Goal: Task Accomplishment & Management: Manage account settings

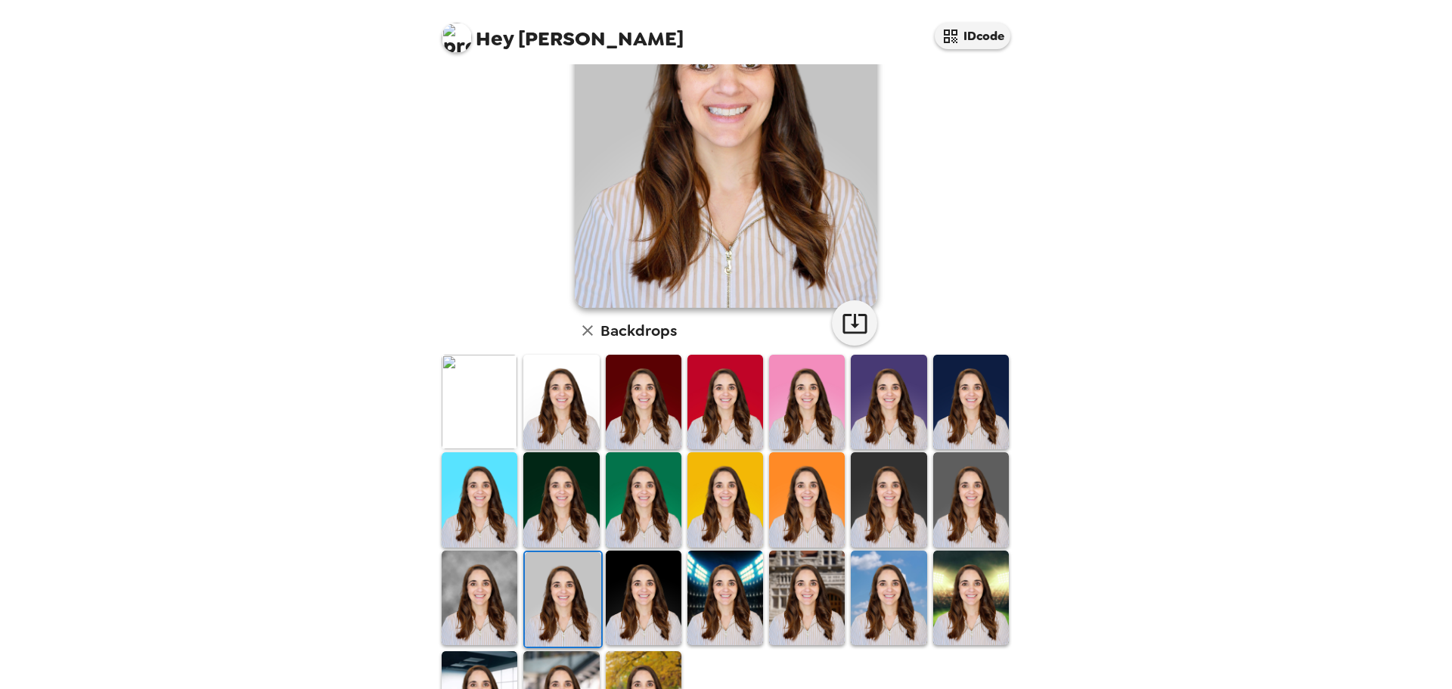
scroll to position [228, 0]
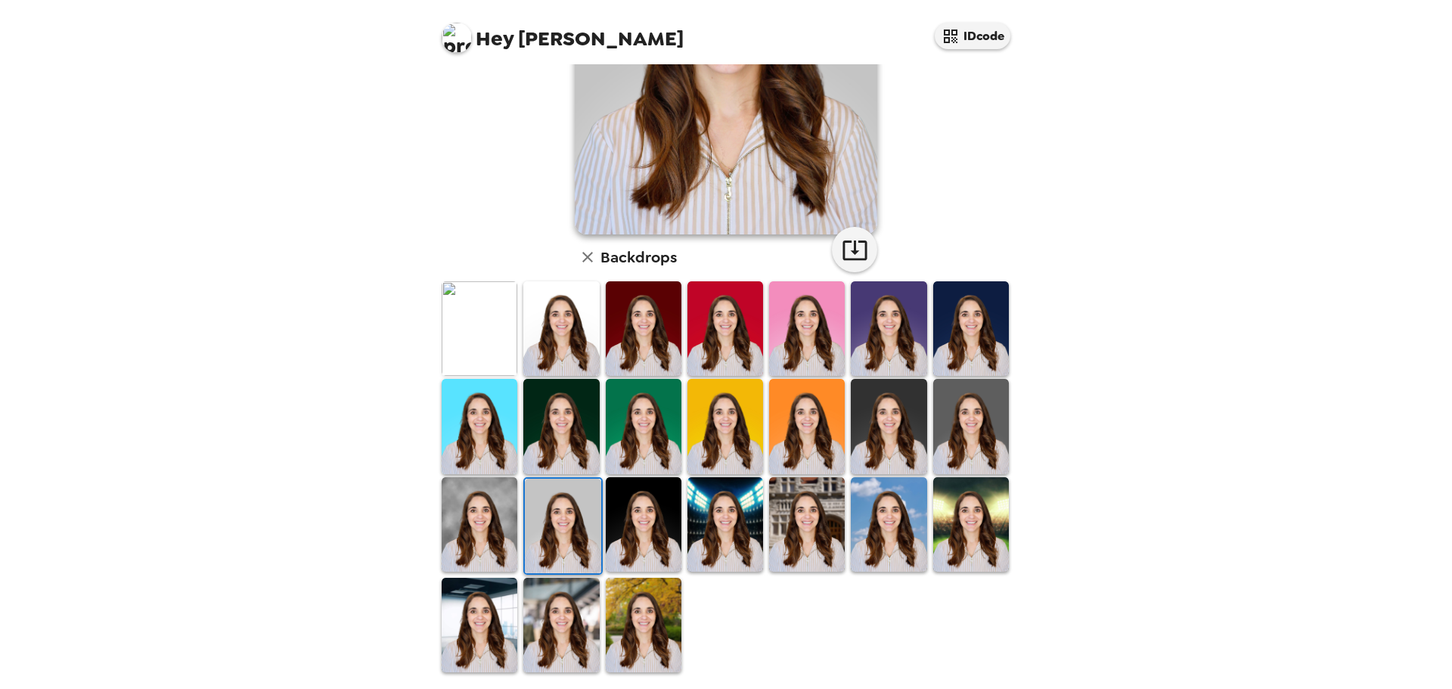
drag, startPoint x: 580, startPoint y: 593, endPoint x: 728, endPoint y: 495, distance: 176.8
click at [581, 593] on img at bounding box center [561, 625] width 76 height 95
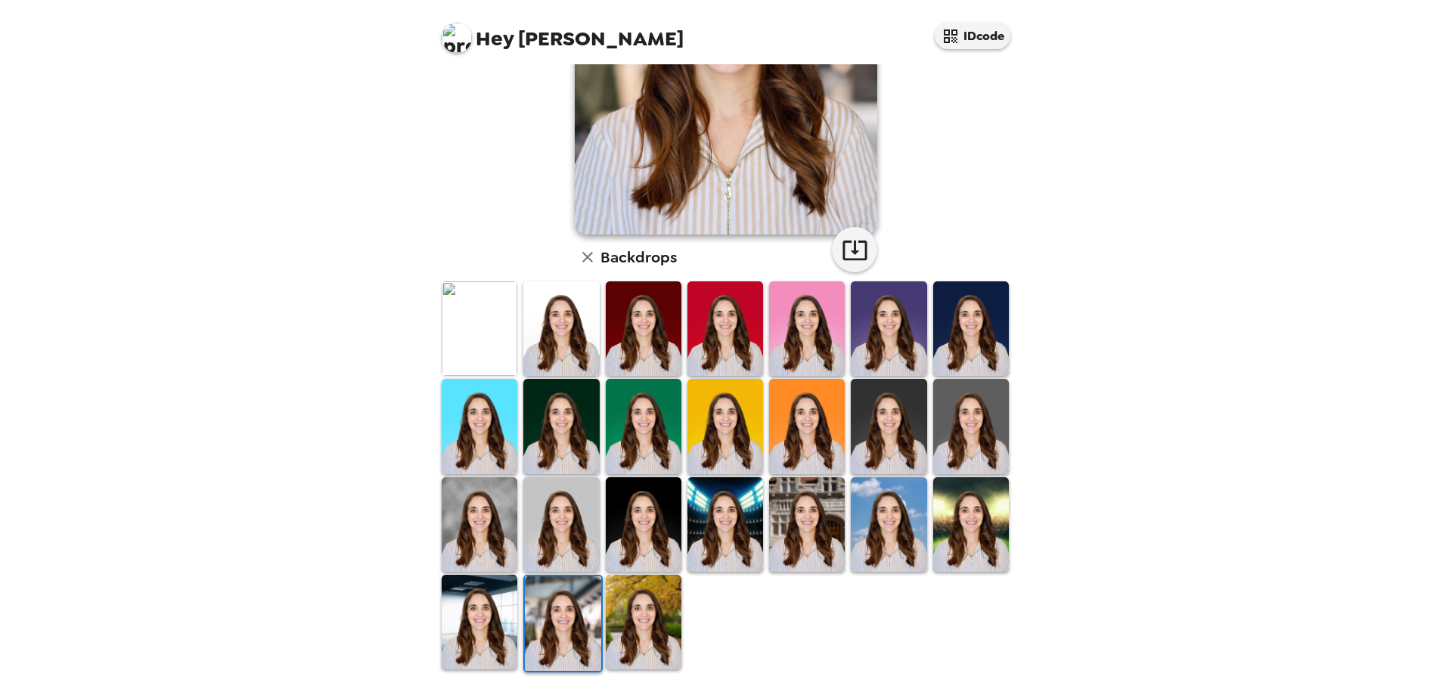
click at [544, 596] on img at bounding box center [563, 623] width 76 height 95
click at [849, 253] on icon "button" at bounding box center [854, 250] width 24 height 20
click at [553, 342] on img at bounding box center [561, 328] width 76 height 95
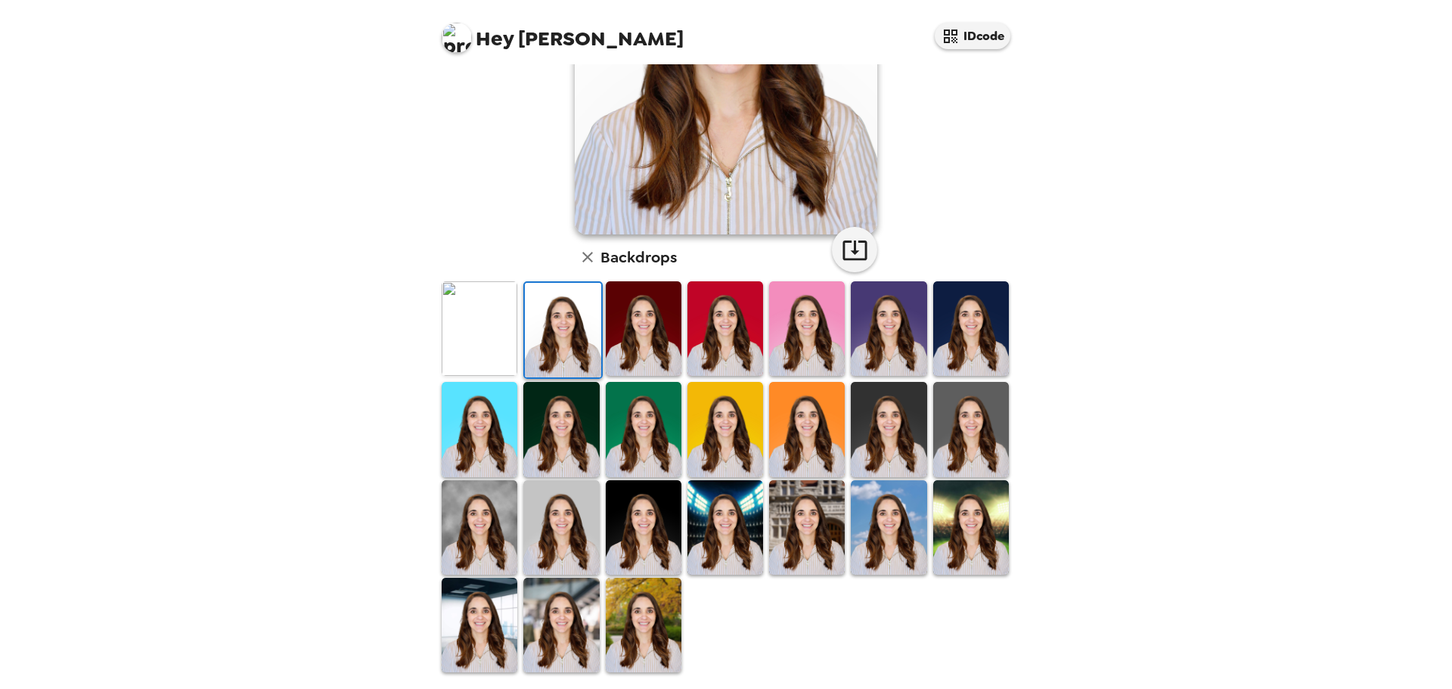
click at [481, 306] on img at bounding box center [480, 328] width 76 height 95
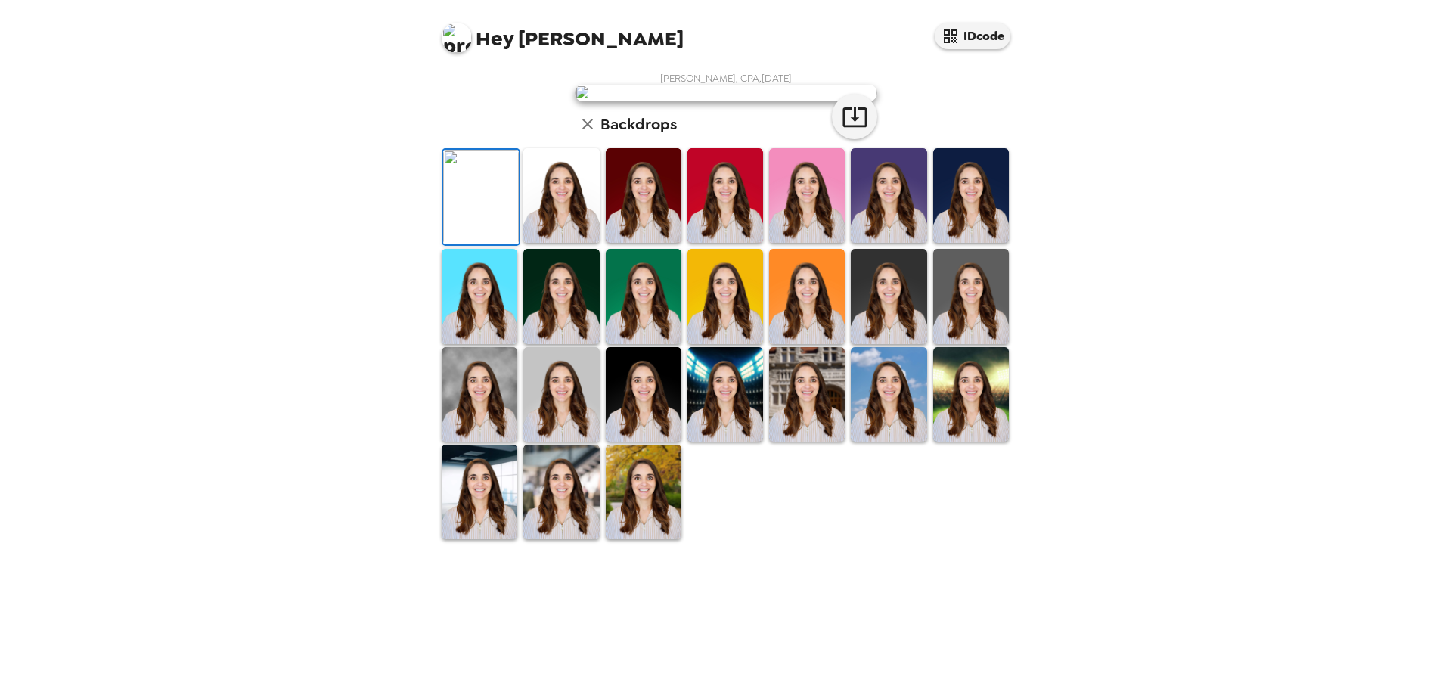
click at [583, 442] on img at bounding box center [561, 394] width 76 height 95
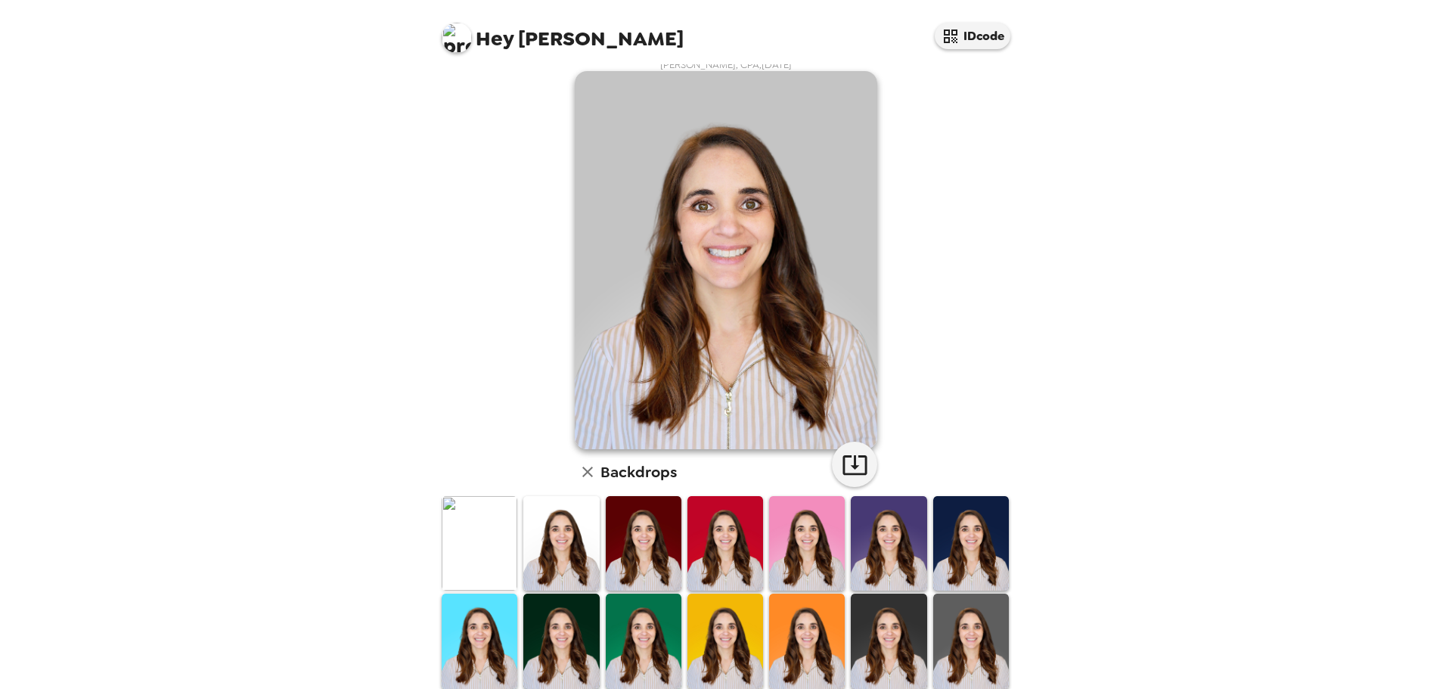
scroll to position [0, 0]
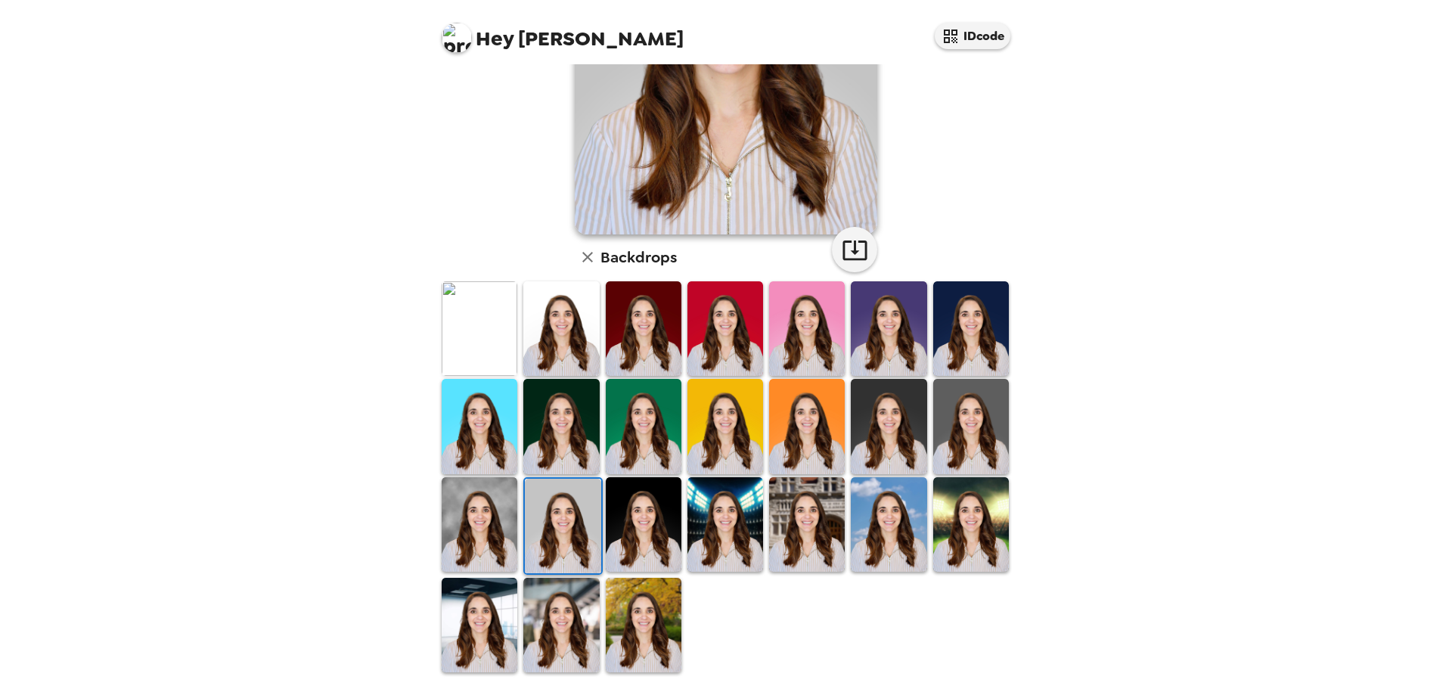
click at [939, 385] on img at bounding box center [971, 426] width 76 height 95
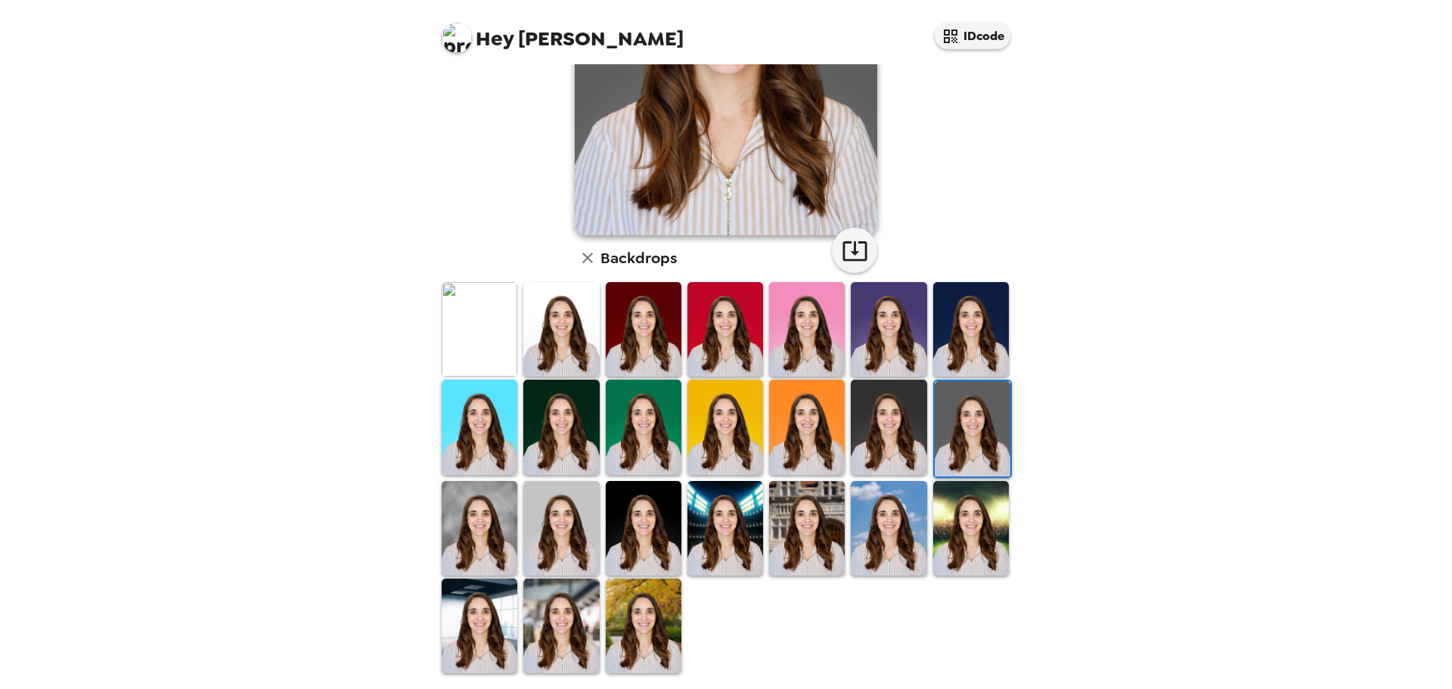
scroll to position [228, 0]
click at [933, 294] on img at bounding box center [971, 328] width 76 height 95
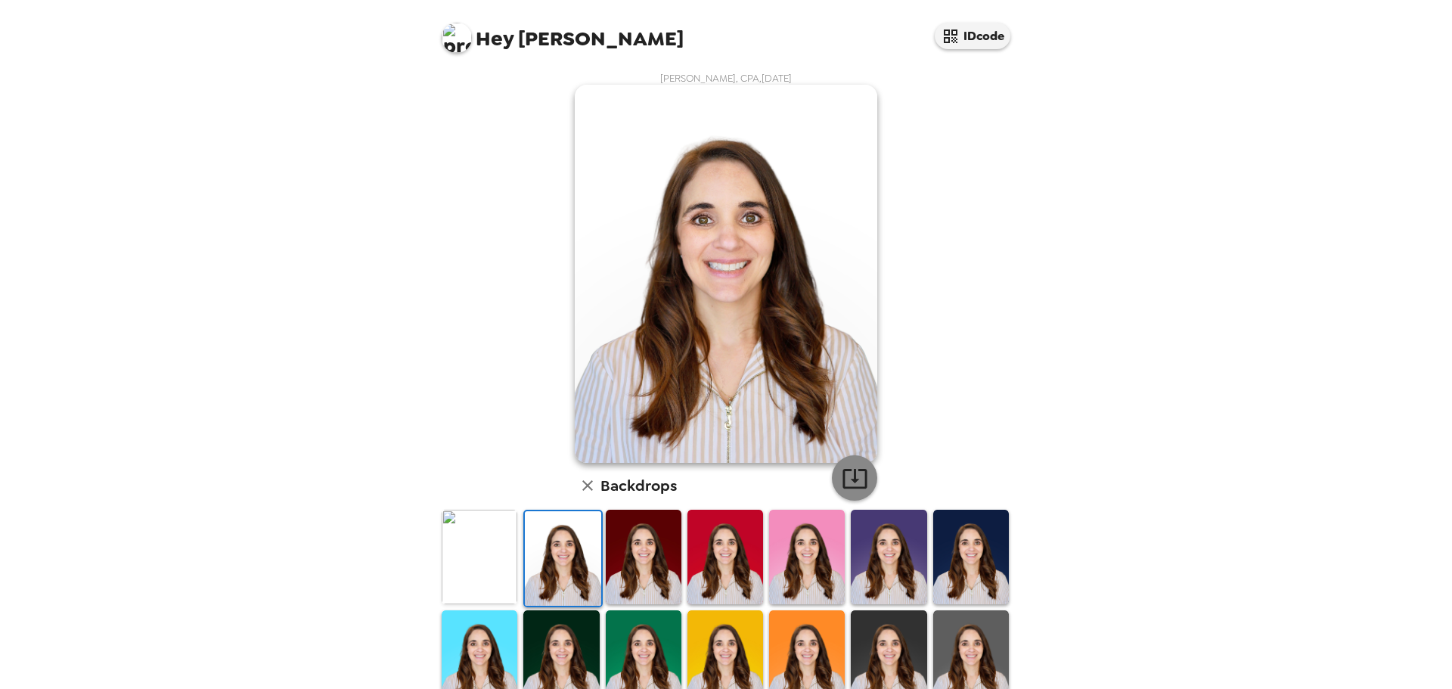
click at [842, 477] on icon "button" at bounding box center [855, 478] width 26 height 26
